Goal: Task Accomplishment & Management: Use online tool/utility

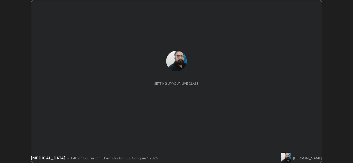
scroll to position [163, 353]
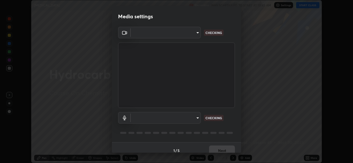
type input "ffb915138f5094fbba49c7dcbdc0b3377f3315ea980a35094b33733fc21d282d"
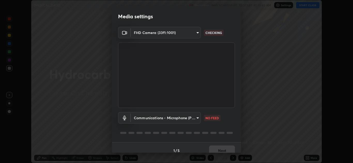
click at [188, 116] on body "Erase all [MEDICAL_DATA] Recording WAS SCHEDULED TO START AT 10:45 AM Settings …" at bounding box center [176, 81] width 353 height 163
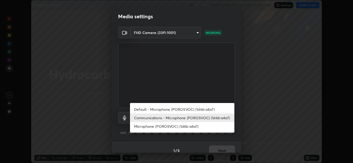
click at [174, 125] on li "Microphone (POROSVOC) (1d6b:a4a7)" at bounding box center [182, 126] width 104 height 9
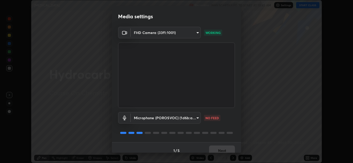
click at [178, 117] on body "Erase all [MEDICAL_DATA] Recording WAS SCHEDULED TO START AT 10:45 AM Settings …" at bounding box center [176, 81] width 353 height 163
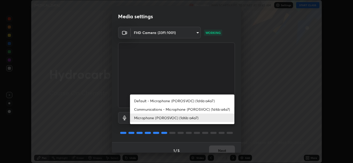
click at [172, 109] on li "Communications - Microphone (POROSVOC) (1d6b:a4a7)" at bounding box center [182, 109] width 104 height 9
type input "communications"
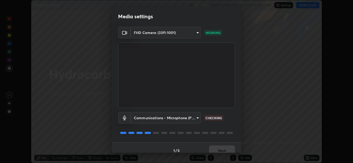
scroll to position [6, 0]
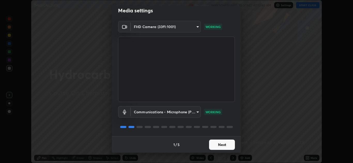
click at [217, 144] on button "Next" at bounding box center [222, 145] width 26 height 10
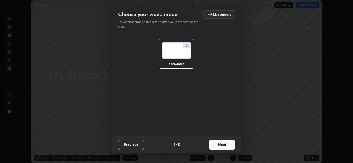
click at [222, 146] on button "Next" at bounding box center [222, 145] width 26 height 10
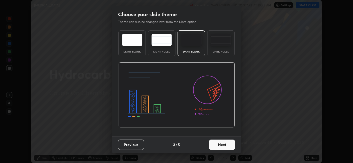
click at [233, 145] on button "Next" at bounding box center [222, 145] width 26 height 10
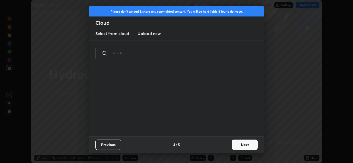
click at [242, 143] on button "Next" at bounding box center [245, 145] width 26 height 10
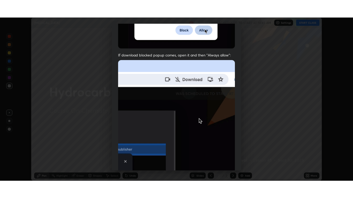
scroll to position [112, 0]
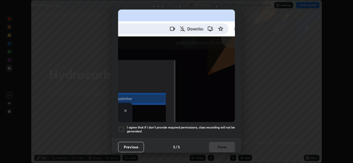
click at [119, 127] on div at bounding box center [121, 130] width 6 height 6
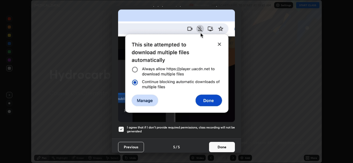
click at [220, 144] on button "Done" at bounding box center [222, 147] width 26 height 10
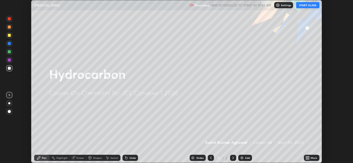
click at [306, 5] on button "START CLASS" at bounding box center [307, 5] width 23 height 6
click at [307, 158] on icon at bounding box center [306, 157] width 1 height 1
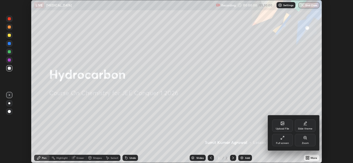
click at [278, 142] on div "Full screen" at bounding box center [282, 143] width 13 height 3
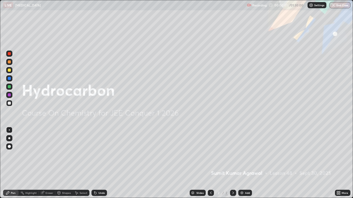
scroll to position [198, 353]
click at [244, 163] on div "Add" at bounding box center [245, 193] width 14 height 6
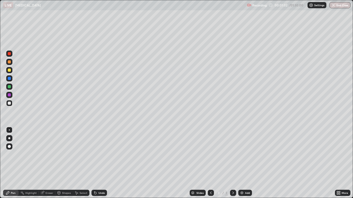
click at [101, 163] on div "Undo" at bounding box center [98, 193] width 15 height 6
click at [104, 163] on div "Undo" at bounding box center [98, 193] width 15 height 6
click at [106, 163] on div "Undo" at bounding box center [98, 193] width 15 height 6
click at [105, 163] on div "Undo" at bounding box center [98, 193] width 15 height 6
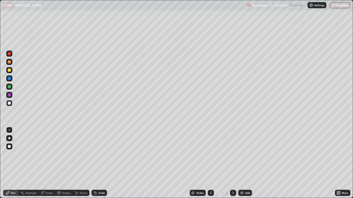
click at [98, 163] on div "Undo" at bounding box center [98, 193] width 15 height 6
click at [100, 163] on div "Undo" at bounding box center [98, 193] width 15 height 6
click at [99, 163] on div "Undo" at bounding box center [98, 193] width 15 height 6
click at [99, 163] on div "Undo" at bounding box center [98, 193] width 18 height 10
click at [98, 163] on div "Undo" at bounding box center [98, 193] width 15 height 6
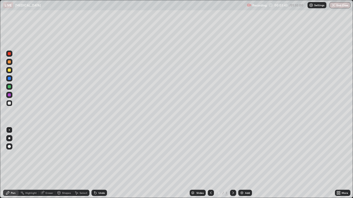
click at [98, 163] on div "Undo" at bounding box center [98, 193] width 15 height 6
click at [102, 163] on div "Undo" at bounding box center [98, 193] width 15 height 6
click at [101, 163] on div "Undo" at bounding box center [101, 193] width 6 height 3
click at [50, 163] on div "Eraser" at bounding box center [49, 193] width 8 height 3
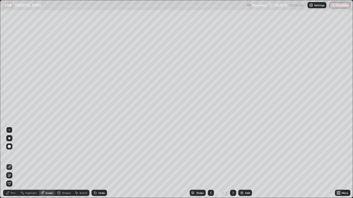
click at [10, 163] on div "Pen" at bounding box center [10, 193] width 15 height 6
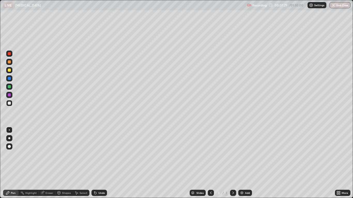
click at [244, 163] on img at bounding box center [242, 193] width 4 height 4
click at [101, 163] on div "Undo" at bounding box center [101, 193] width 6 height 3
click at [100, 163] on div "Undo" at bounding box center [101, 193] width 6 height 3
click at [94, 163] on icon at bounding box center [94, 192] width 1 height 1
click at [95, 163] on icon at bounding box center [95, 193] width 2 height 2
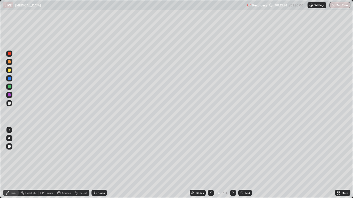
click at [243, 163] on div "Add" at bounding box center [245, 193] width 14 height 6
click at [98, 163] on div "Undo" at bounding box center [98, 193] width 15 height 6
click at [99, 163] on div "Undo" at bounding box center [101, 193] width 6 height 3
click at [101, 163] on div "Undo" at bounding box center [98, 193] width 15 height 6
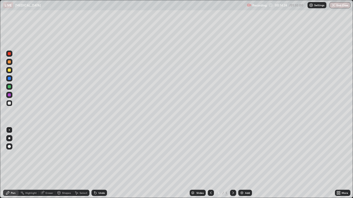
click at [104, 163] on div "Undo" at bounding box center [101, 193] width 6 height 3
click at [105, 163] on div "Undo" at bounding box center [98, 193] width 15 height 6
click at [106, 163] on div "Undo" at bounding box center [98, 193] width 15 height 6
click at [101, 163] on div "Undo" at bounding box center [101, 193] width 6 height 3
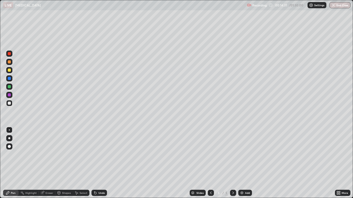
click at [102, 163] on div "Undo" at bounding box center [98, 193] width 15 height 6
click at [103, 163] on div "Undo" at bounding box center [98, 193] width 15 height 6
click at [104, 163] on div "Undo" at bounding box center [98, 193] width 15 height 6
click at [106, 163] on div "Undo" at bounding box center [98, 193] width 18 height 10
click at [100, 163] on div "Undo" at bounding box center [98, 193] width 15 height 6
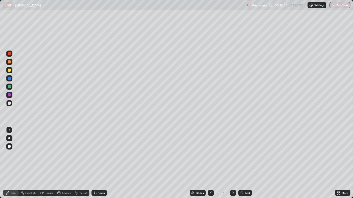
click at [98, 163] on div "Undo" at bounding box center [101, 193] width 6 height 3
click at [100, 163] on div "Undo" at bounding box center [101, 193] width 6 height 3
click at [102, 163] on div "Undo" at bounding box center [98, 193] width 15 height 6
click at [103, 163] on div "Undo" at bounding box center [98, 193] width 15 height 6
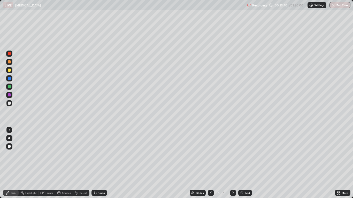
click at [248, 163] on div "Add" at bounding box center [245, 193] width 14 height 6
click at [100, 163] on div "Undo" at bounding box center [101, 193] width 6 height 3
click at [98, 163] on div "Undo" at bounding box center [98, 193] width 15 height 6
click at [104, 163] on div "Undo" at bounding box center [98, 193] width 15 height 6
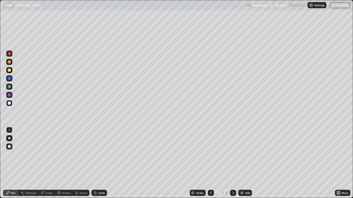
click at [104, 163] on div "Undo" at bounding box center [101, 193] width 6 height 3
click at [102, 163] on div "Undo" at bounding box center [101, 193] width 6 height 3
click at [103, 163] on div "Undo" at bounding box center [101, 193] width 6 height 3
click at [49, 163] on div "Eraser" at bounding box center [47, 193] width 17 height 6
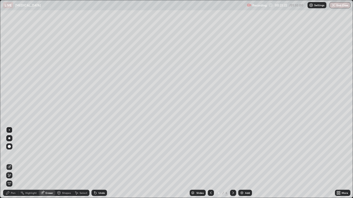
click at [12, 163] on div "Pen" at bounding box center [13, 193] width 5 height 3
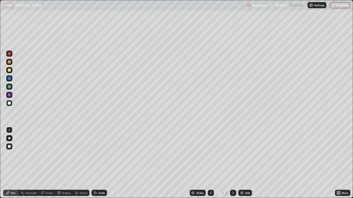
click at [326, 163] on div "Slides 6 / 6 Add" at bounding box center [221, 193] width 228 height 10
click at [46, 163] on div "Eraser" at bounding box center [49, 193] width 8 height 3
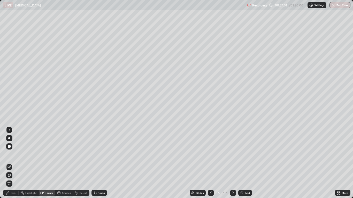
click at [9, 163] on div "Pen" at bounding box center [10, 193] width 15 height 6
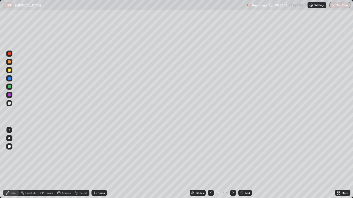
click at [243, 163] on img at bounding box center [242, 193] width 4 height 4
click at [99, 163] on div "Undo" at bounding box center [101, 193] width 6 height 3
click at [101, 163] on div "Undo" at bounding box center [101, 193] width 6 height 3
click at [102, 163] on div "Undo" at bounding box center [101, 193] width 6 height 3
click at [101, 163] on div "Undo" at bounding box center [101, 193] width 6 height 3
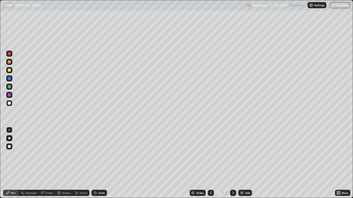
click at [97, 163] on div "Undo" at bounding box center [98, 193] width 15 height 6
click at [245, 163] on div "Add" at bounding box center [247, 193] width 5 height 3
click at [103, 163] on div "Undo" at bounding box center [101, 193] width 6 height 3
click at [106, 163] on div "Undo" at bounding box center [98, 193] width 15 height 6
click at [103, 163] on div "Undo" at bounding box center [101, 193] width 6 height 3
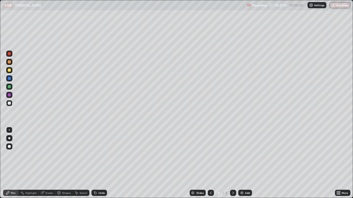
click at [243, 163] on img at bounding box center [242, 193] width 4 height 4
click at [101, 163] on div "Undo" at bounding box center [101, 193] width 6 height 3
click at [103, 163] on div "Undo" at bounding box center [98, 193] width 15 height 6
click at [48, 163] on div "Eraser" at bounding box center [49, 193] width 8 height 3
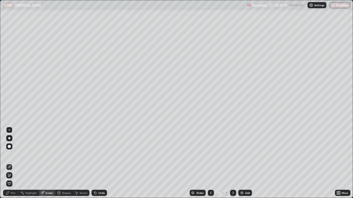
click at [11, 163] on div "Pen" at bounding box center [13, 193] width 5 height 3
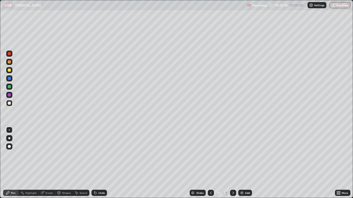
click at [100, 163] on div "Undo" at bounding box center [101, 193] width 6 height 3
click at [101, 163] on div "Undo" at bounding box center [101, 193] width 6 height 3
click at [100, 163] on div "Undo" at bounding box center [98, 193] width 15 height 6
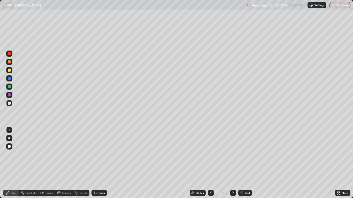
click at [99, 163] on div "Undo" at bounding box center [98, 193] width 15 height 6
click at [246, 163] on div "Add" at bounding box center [245, 193] width 14 height 6
click at [245, 163] on div "Add" at bounding box center [245, 193] width 14 height 6
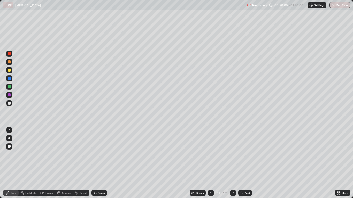
click at [101, 163] on div "Undo" at bounding box center [98, 193] width 15 height 6
click at [100, 163] on div "Undo" at bounding box center [98, 193] width 15 height 6
click at [99, 163] on div "Undo" at bounding box center [101, 193] width 6 height 3
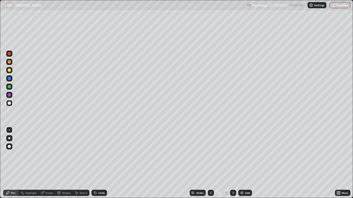
click at [211, 163] on icon at bounding box center [211, 193] width 4 height 4
click at [233, 163] on icon at bounding box center [233, 193] width 4 height 4
click at [243, 163] on img at bounding box center [242, 193] width 4 height 4
click at [100, 163] on div "Undo" at bounding box center [101, 193] width 6 height 3
click at [96, 163] on icon at bounding box center [95, 193] width 2 height 2
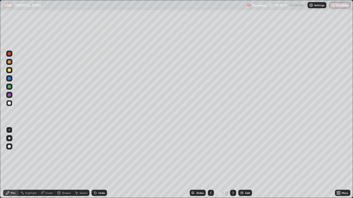
click at [98, 163] on div "Undo" at bounding box center [98, 193] width 15 height 6
click at [97, 163] on div "Undo" at bounding box center [98, 193] width 15 height 6
click at [47, 163] on div "Eraser" at bounding box center [49, 193] width 8 height 3
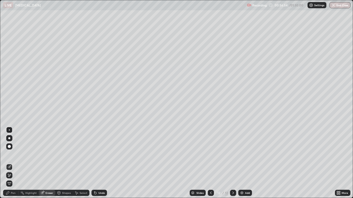
click at [13, 163] on div "Pen" at bounding box center [13, 193] width 5 height 3
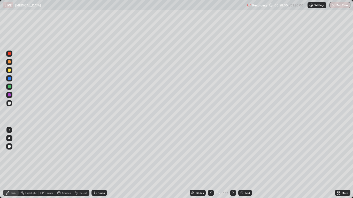
click at [99, 163] on div "Undo" at bounding box center [101, 193] width 6 height 3
click at [98, 163] on div "Undo" at bounding box center [98, 193] width 15 height 6
click at [95, 163] on icon at bounding box center [95, 193] width 2 height 2
click at [97, 163] on div "Undo" at bounding box center [98, 193] width 15 height 6
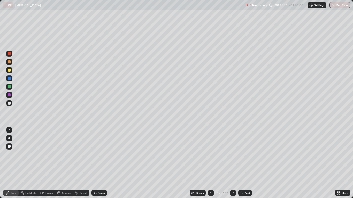
click at [245, 163] on div "Add" at bounding box center [247, 193] width 5 height 3
click at [246, 163] on div "Add" at bounding box center [247, 193] width 5 height 3
click at [170, 163] on div "Slides 14 / 14 Add" at bounding box center [221, 193] width 228 height 10
click at [172, 163] on div "Slides 14 / 14 Add" at bounding box center [221, 193] width 228 height 10
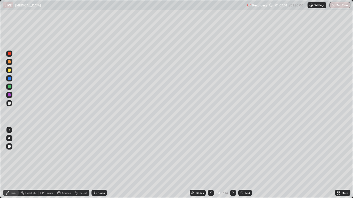
click at [100, 163] on div "Undo" at bounding box center [101, 193] width 6 height 3
click at [99, 163] on div "Undo" at bounding box center [101, 193] width 6 height 3
click at [98, 163] on div "Undo" at bounding box center [98, 193] width 15 height 6
click at [97, 163] on div "Undo" at bounding box center [98, 193] width 15 height 6
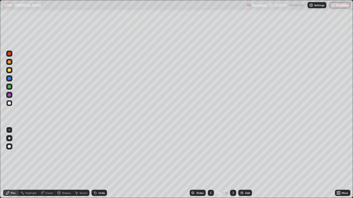
click at [97, 163] on div "Undo" at bounding box center [98, 193] width 15 height 6
click at [169, 163] on div "Slides 14 / 14 Add" at bounding box center [221, 193] width 228 height 10
click at [232, 163] on div at bounding box center [233, 193] width 6 height 10
click at [199, 163] on div "Slides" at bounding box center [198, 193] width 16 height 6
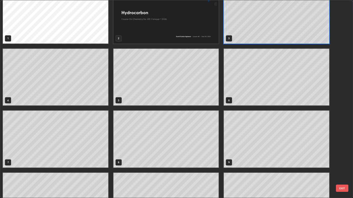
scroll to position [0, 0]
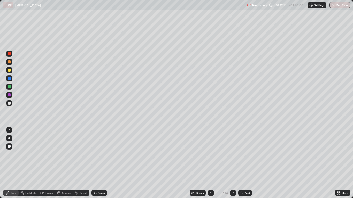
click at [232, 163] on icon at bounding box center [233, 193] width 4 height 4
click at [233, 163] on icon at bounding box center [233, 193] width 2 height 3
click at [233, 163] on icon at bounding box center [233, 193] width 4 height 4
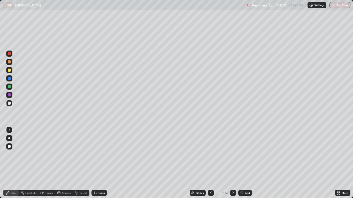
click at [233, 163] on icon at bounding box center [233, 193] width 4 height 4
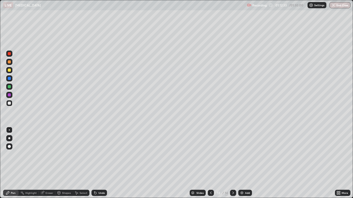
click at [232, 163] on div at bounding box center [233, 193] width 6 height 6
click at [232, 163] on icon at bounding box center [233, 193] width 4 height 4
click at [245, 163] on div "Add" at bounding box center [247, 193] width 5 height 3
click at [48, 163] on div "Eraser" at bounding box center [49, 193] width 8 height 3
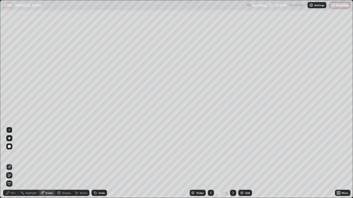
click at [13, 163] on div "Pen" at bounding box center [13, 193] width 5 height 3
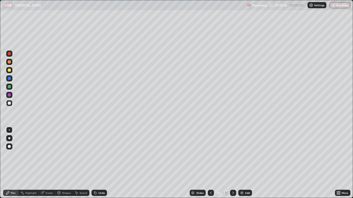
click at [98, 163] on div "Undo" at bounding box center [101, 193] width 6 height 3
click at [245, 163] on div "Add" at bounding box center [247, 193] width 5 height 3
click at [101, 163] on div "Undo" at bounding box center [101, 193] width 6 height 3
click at [100, 163] on div "Undo" at bounding box center [98, 193] width 15 height 6
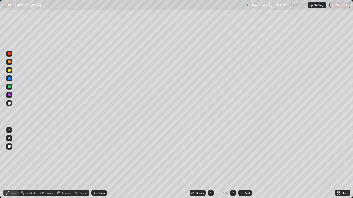
click at [48, 163] on div "Eraser" at bounding box center [47, 193] width 17 height 6
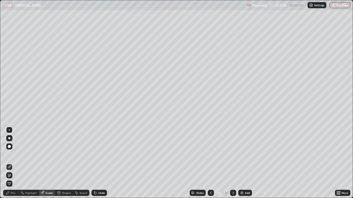
click at [13, 163] on div "Pen" at bounding box center [13, 193] width 5 height 3
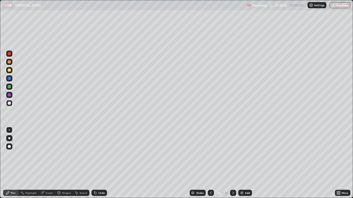
click at [103, 163] on div "Undo" at bounding box center [101, 193] width 6 height 3
click at [101, 163] on div "Undo" at bounding box center [101, 193] width 6 height 3
click at [100, 163] on div "Undo" at bounding box center [101, 193] width 6 height 3
click at [246, 163] on div "Add" at bounding box center [247, 193] width 5 height 3
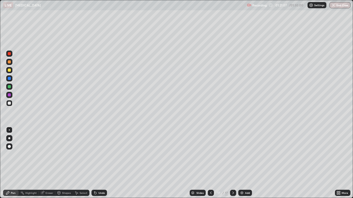
click at [103, 163] on div "Undo" at bounding box center [101, 193] width 6 height 3
click at [104, 163] on div "Undo" at bounding box center [101, 193] width 6 height 3
click at [104, 163] on div "Undo" at bounding box center [98, 193] width 15 height 6
click at [97, 163] on div "Undo" at bounding box center [98, 193] width 15 height 6
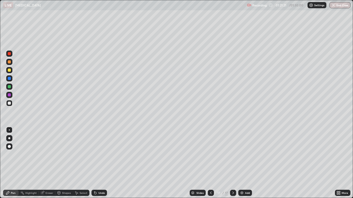
click at [99, 163] on div "Undo" at bounding box center [101, 193] width 6 height 3
click at [100, 163] on div "Undo" at bounding box center [101, 193] width 6 height 3
click at [341, 5] on button "End Class" at bounding box center [340, 5] width 20 height 6
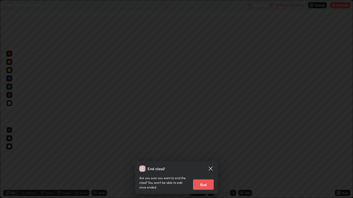
click at [205, 163] on button "End" at bounding box center [203, 185] width 21 height 10
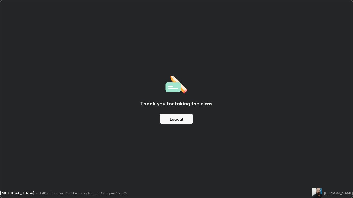
scroll to position [198, 353]
click at [180, 119] on button "Logout" at bounding box center [176, 119] width 33 height 10
